Goal: Find specific page/section: Find specific page/section

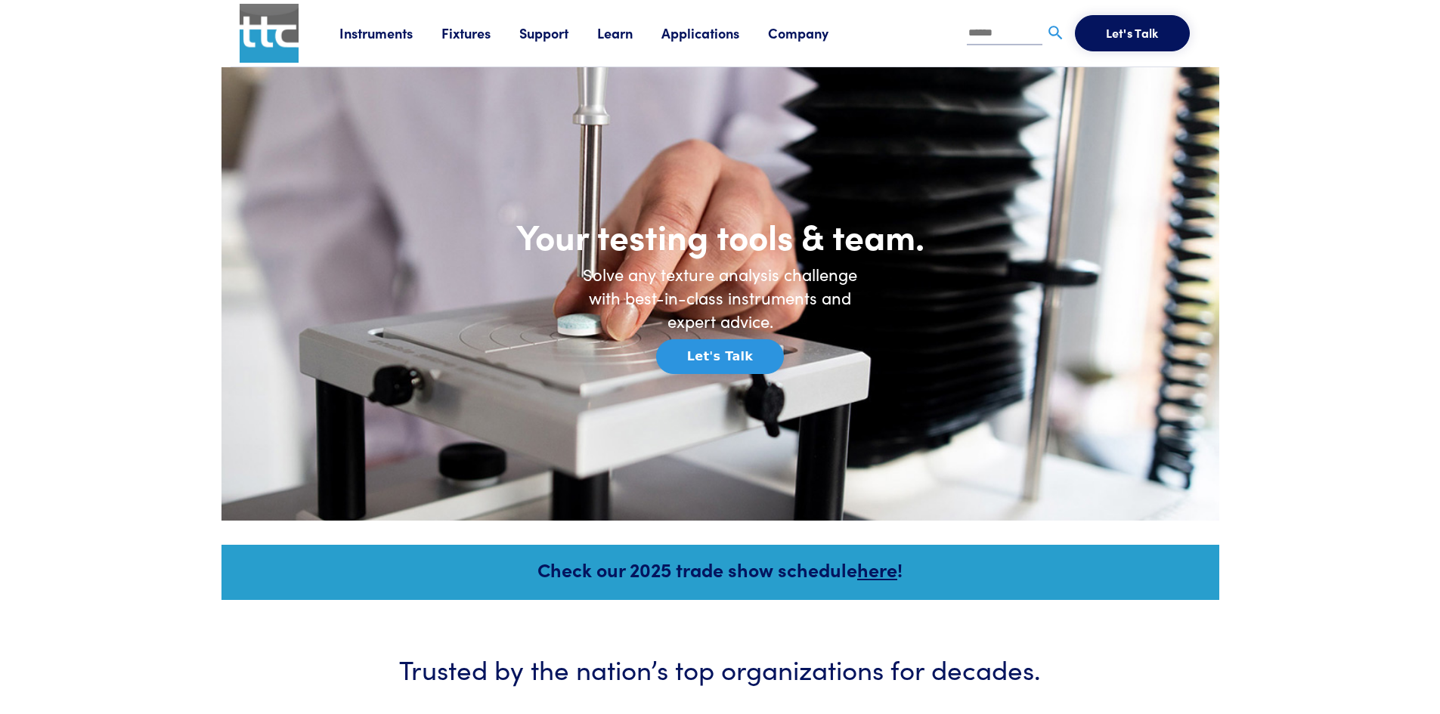
click at [364, 33] on link "Instruments" at bounding box center [390, 32] width 102 height 19
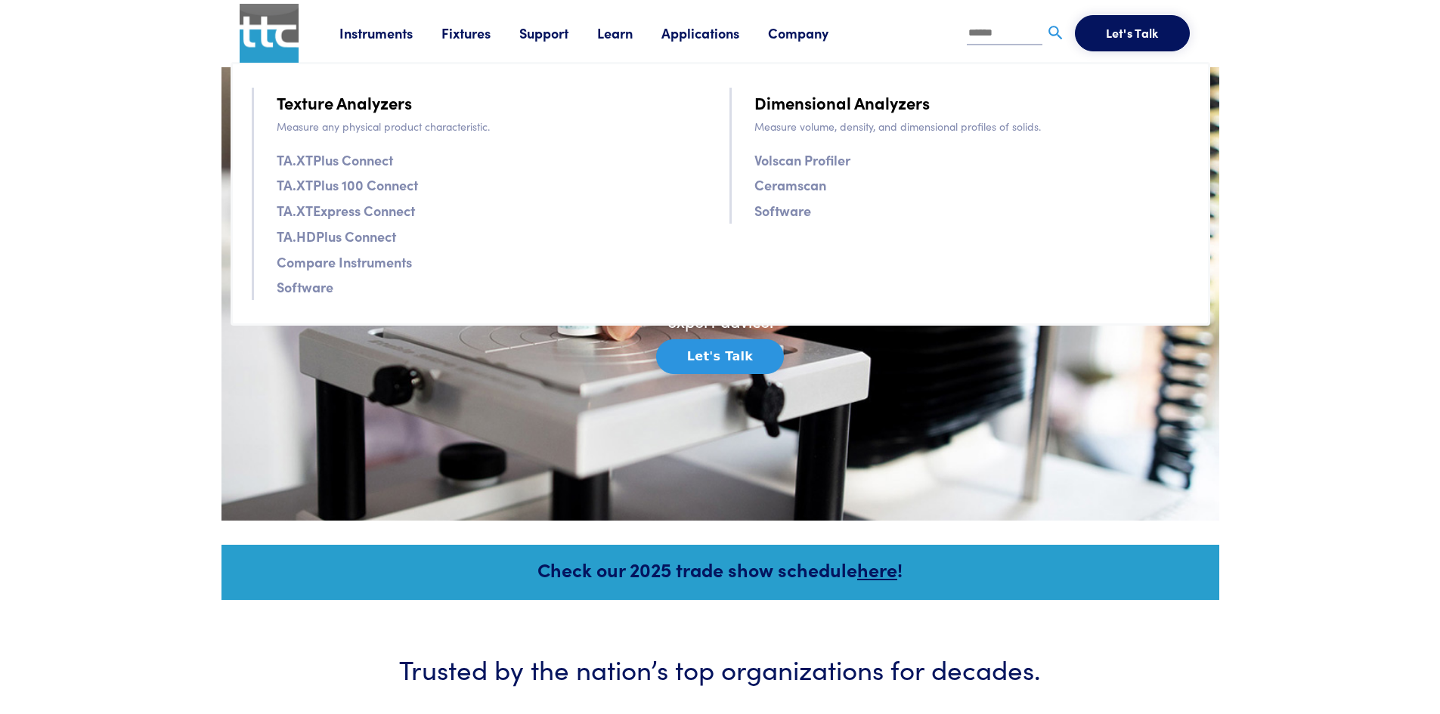
click at [373, 104] on link "Texture Analyzers" at bounding box center [344, 102] width 135 height 26
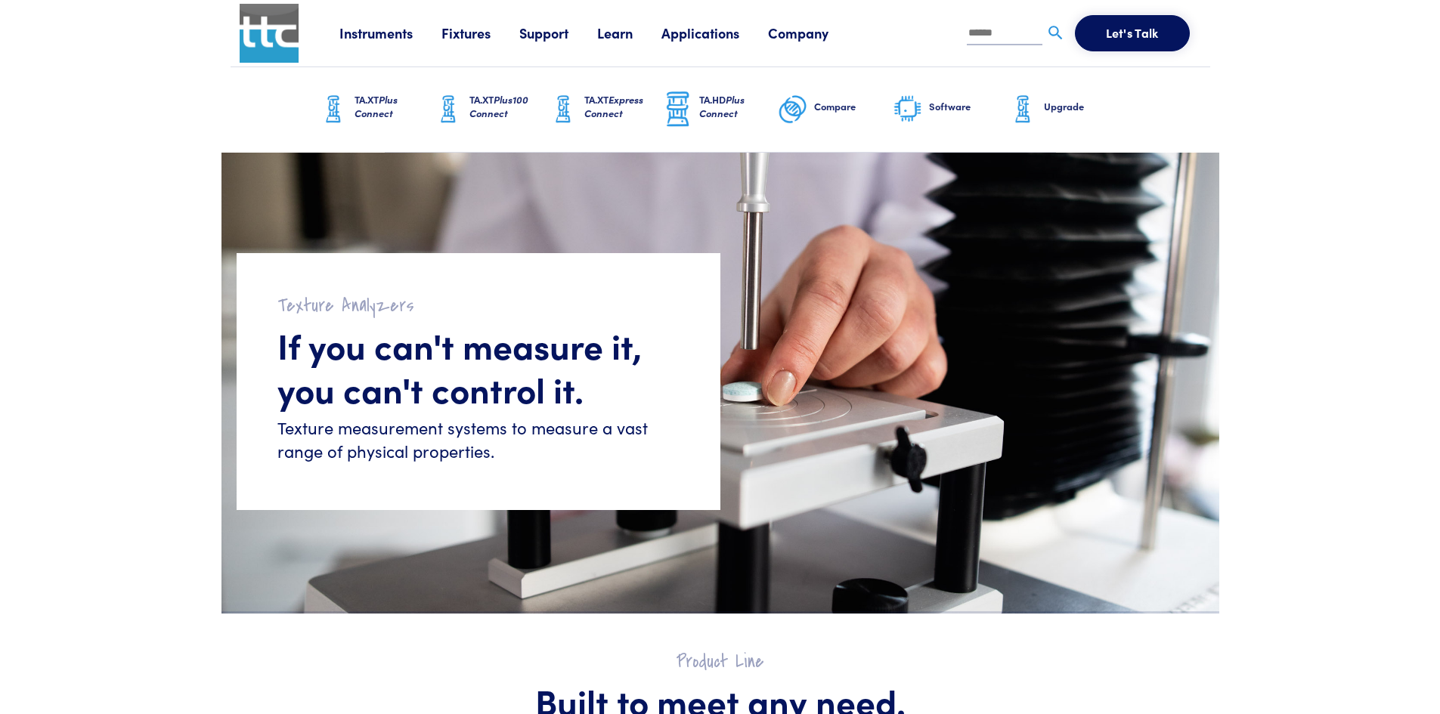
click at [1043, 108] on link "Upgrade" at bounding box center [1065, 109] width 115 height 85
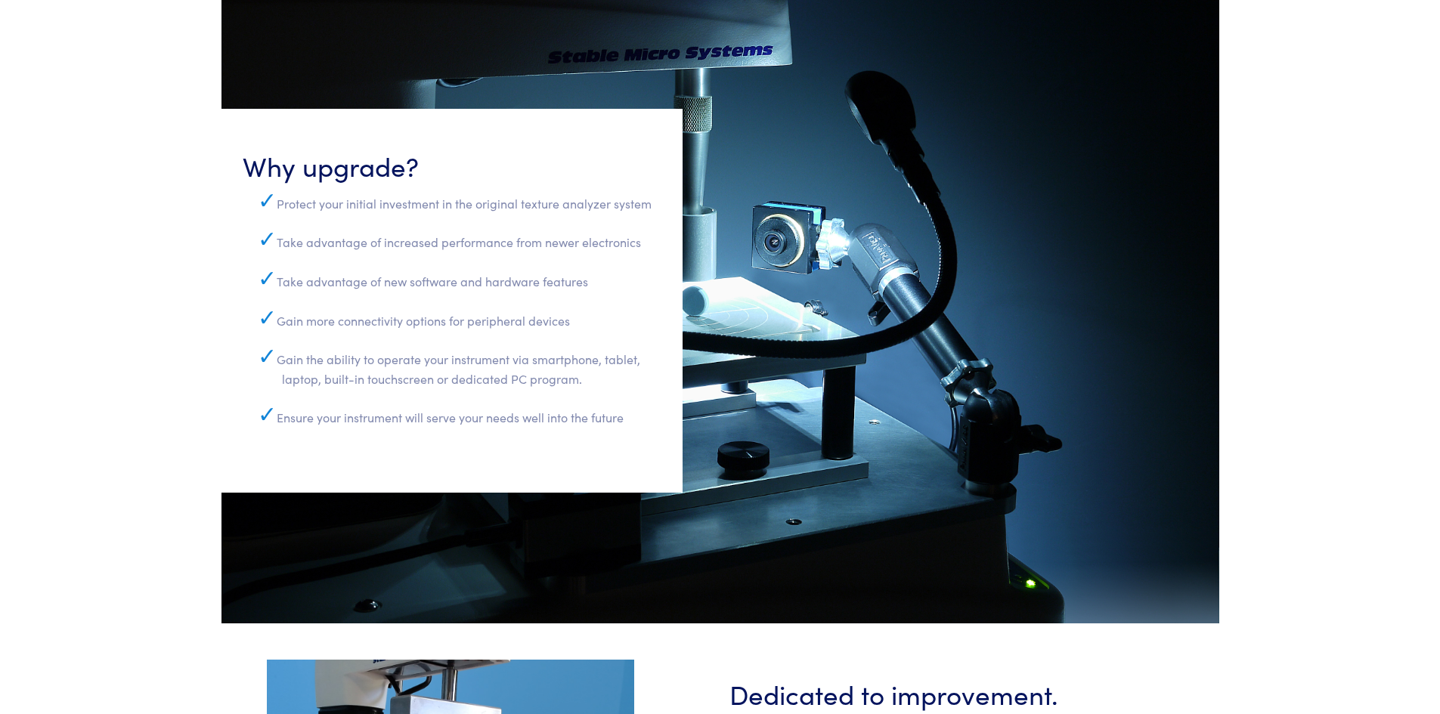
scroll to position [680, 0]
